Goal: Transaction & Acquisition: Purchase product/service

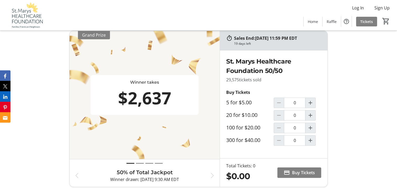
scroll to position [230, 0]
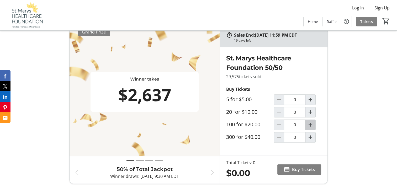
click at [309, 124] on mat-icon "Increment by one" at bounding box center [310, 125] width 6 height 6
type input "1"
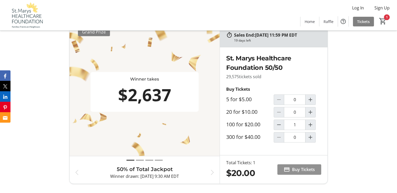
click at [299, 169] on span "Buy Tickets" at bounding box center [303, 170] width 23 height 6
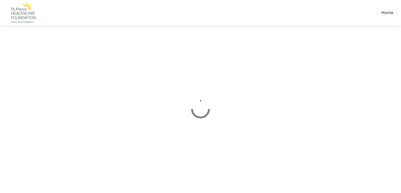
select select "CA"
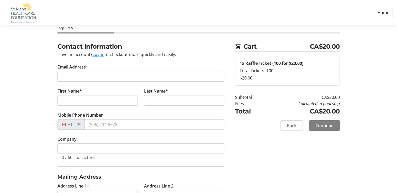
scroll to position [13, 0]
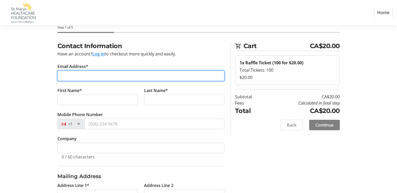
click at [73, 75] on input "Email Address*" at bounding box center [140, 76] width 167 height 10
type input "[EMAIL_ADDRESS][DOMAIN_NAME]"
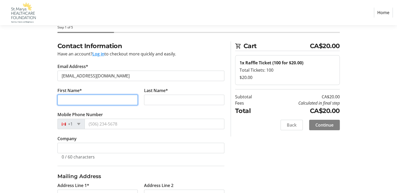
type input "[PERSON_NAME]"
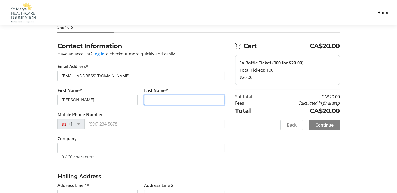
type input "[PERSON_NAME]"
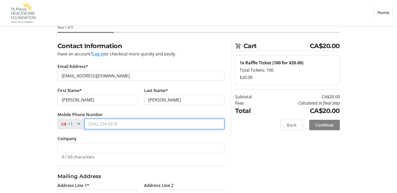
type input "[PHONE_NUMBER]"
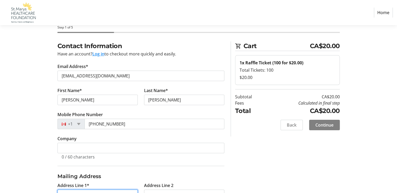
type input "[STREET_ADDRESS]"
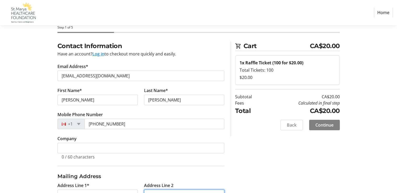
type input "RR#6"
type input "St. Marys"
select select "ON"
type input "N4X 1C8"
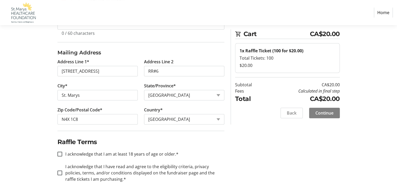
scroll to position [137, 0]
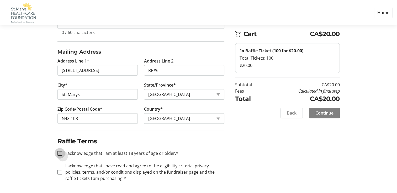
click at [60, 153] on input "I acknowledge that I am at least 18 years of age or older.*" at bounding box center [59, 153] width 5 height 5
checkbox input "true"
click at [59, 172] on input "I acknowledge that I have read and agree to the eligibility criteria, privacy p…" at bounding box center [59, 172] width 5 height 5
checkbox input "true"
click at [331, 116] on span at bounding box center [324, 113] width 31 height 13
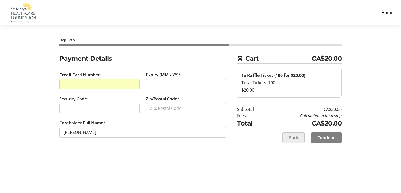
click at [291, 138] on span "Back" at bounding box center [293, 138] width 10 height 6
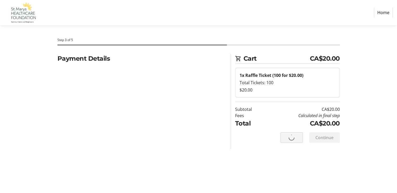
select select "ON"
select select "CA"
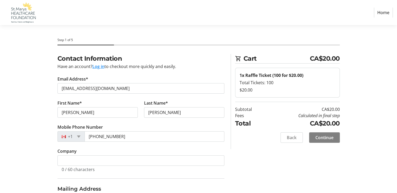
click at [98, 67] on button "Log in" at bounding box center [98, 66] width 12 height 6
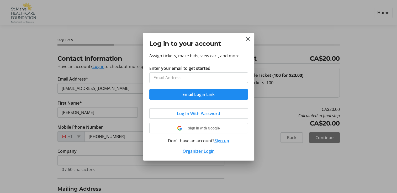
click at [163, 77] on input "Enter your email to get started" at bounding box center [198, 78] width 99 height 10
type input "[EMAIL_ADDRESS][DOMAIN_NAME]"
drag, startPoint x: 203, startPoint y: 95, endPoint x: 205, endPoint y: 113, distance: 17.9
click at [205, 113] on div "Assign tickets, make bids, view cart, and more! Enter your email to get started…" at bounding box center [198, 107] width 111 height 108
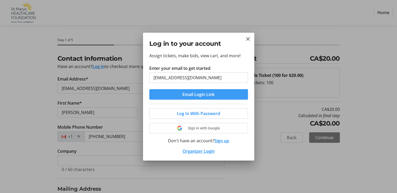
click at [206, 95] on span "Email Login Link" at bounding box center [198, 94] width 32 height 6
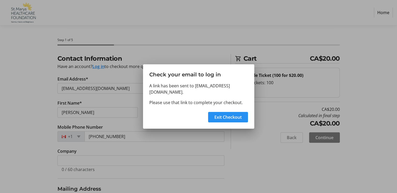
click at [225, 115] on span "Exit Checkout" at bounding box center [227, 117] width 27 height 6
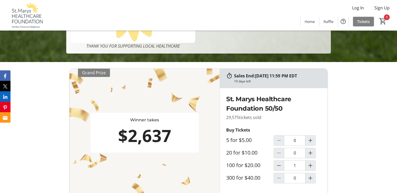
scroll to position [237, 0]
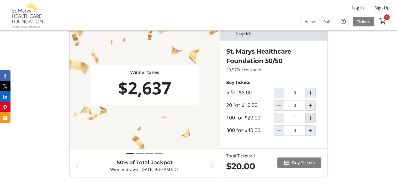
click at [311, 117] on mat-icon "Increment by one" at bounding box center [310, 118] width 6 height 6
click at [279, 119] on mat-icon "Decrement by one" at bounding box center [278, 118] width 6 height 6
type input "1"
click at [296, 162] on span "Buy Tickets" at bounding box center [303, 163] width 23 height 6
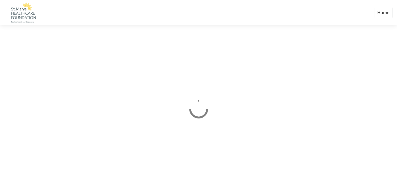
select select "CA"
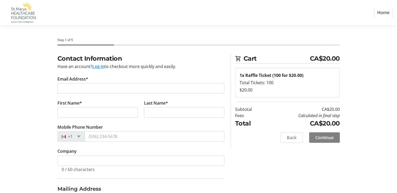
click at [99, 66] on button "Log in" at bounding box center [98, 66] width 12 height 6
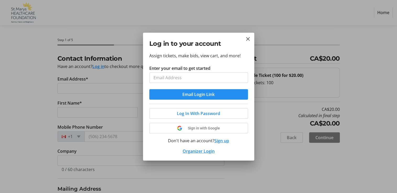
click at [197, 94] on button "Email Login Link" at bounding box center [198, 94] width 99 height 10
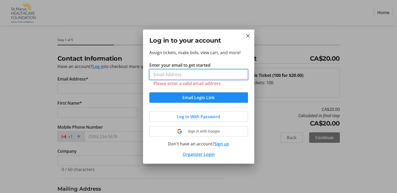
click at [160, 74] on input "Enter your email to get started" at bounding box center [198, 74] width 99 height 10
type input "[EMAIL_ADDRESS][DOMAIN_NAME]"
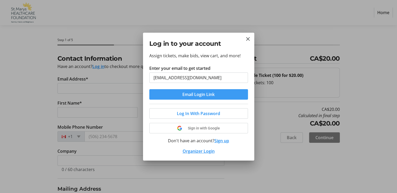
click at [213, 97] on span "Email Login Link" at bounding box center [198, 94] width 32 height 6
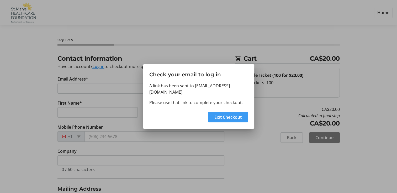
click at [230, 114] on span "Exit Checkout" at bounding box center [227, 117] width 27 height 6
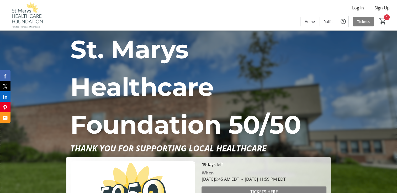
type input "1"
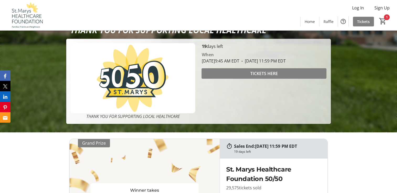
scroll to position [106, 0]
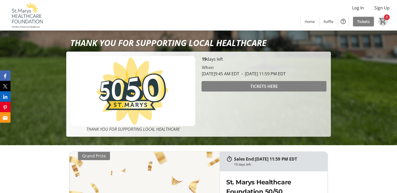
click at [383, 20] on mat-icon "1" at bounding box center [382, 21] width 8 height 8
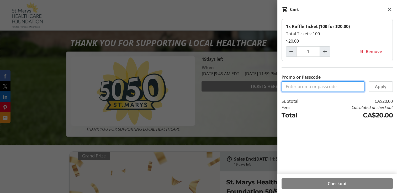
click at [289, 88] on input "Promo or Passcode" at bounding box center [322, 87] width 83 height 10
click at [389, 10] on mat-icon at bounding box center [389, 9] width 6 height 6
